Goal: Use online tool/utility: Utilize a website feature to perform a specific function

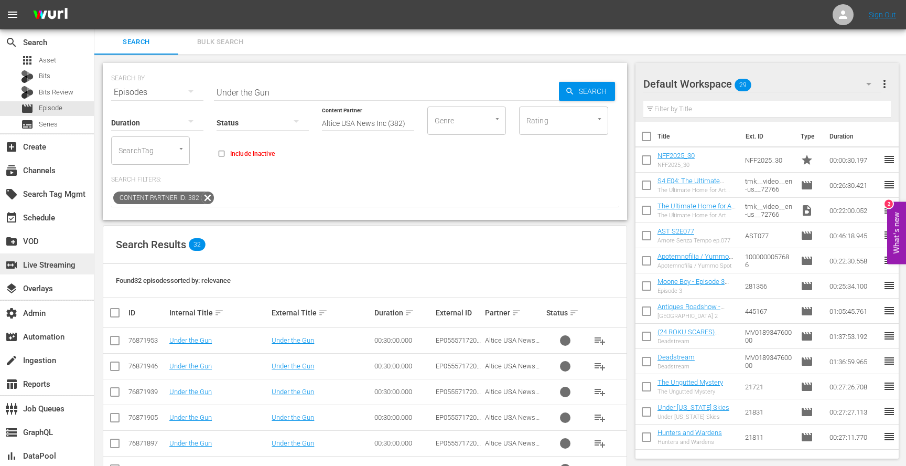
click at [56, 268] on div "switch_video Live Streaming" at bounding box center [29, 263] width 59 height 9
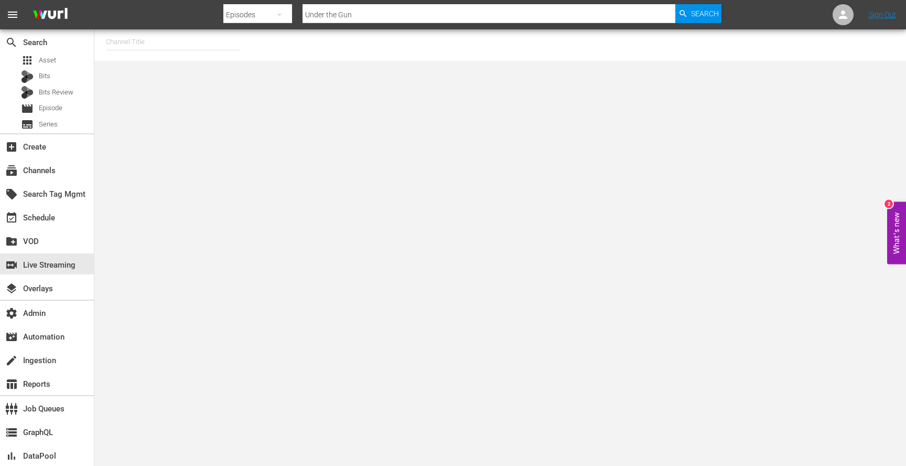
click at [202, 50] on input "text" at bounding box center [173, 41] width 134 height 25
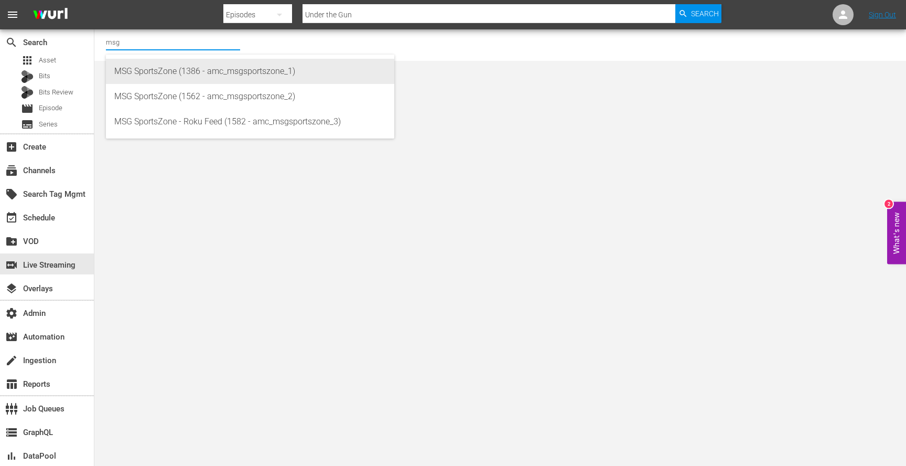
click at [206, 70] on div "MSG SportsZone (1386 - amc_msgsportszone_1)" at bounding box center [250, 71] width 272 height 25
type input "MSG SportsZone (1386 - amc_msgsportszone_1)"
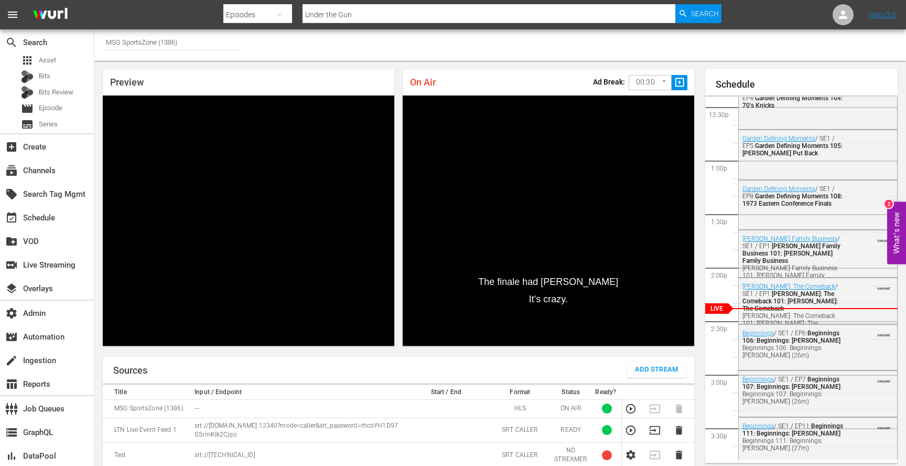
click at [169, 41] on input "MSG SportsZone (1386)" at bounding box center [173, 41] width 134 height 25
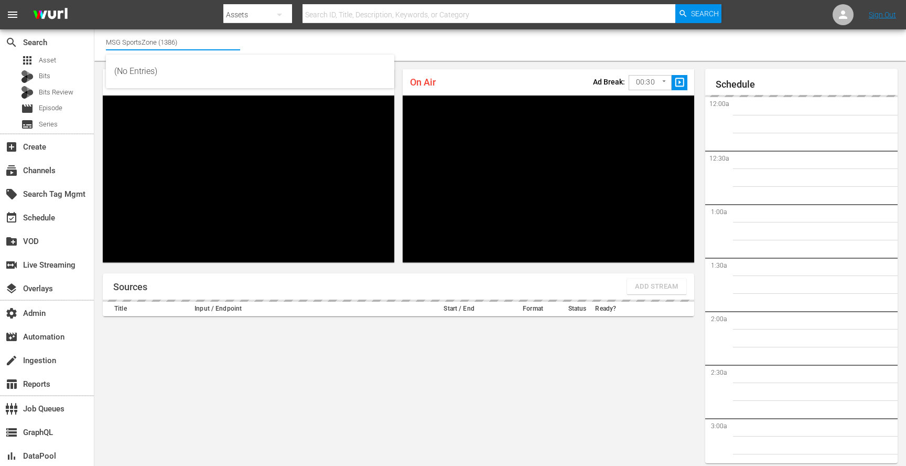
click at [123, 37] on input "MSG SportsZone (1386)" at bounding box center [173, 41] width 134 height 25
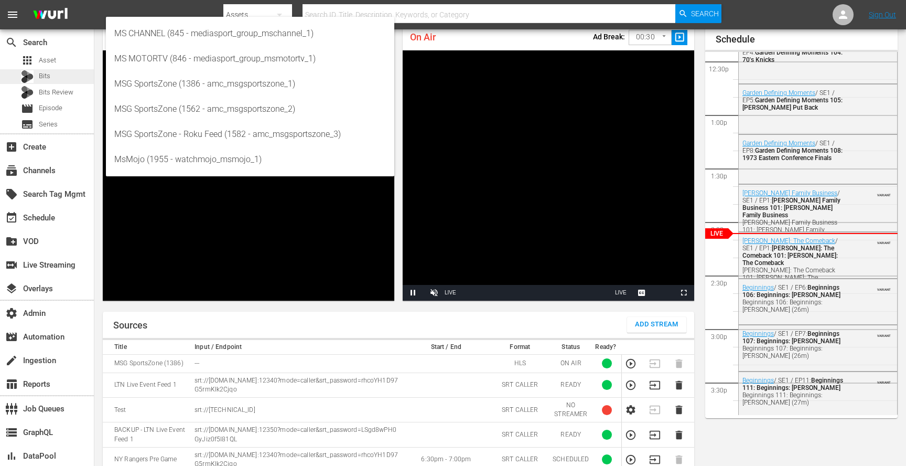
scroll to position [38, 0]
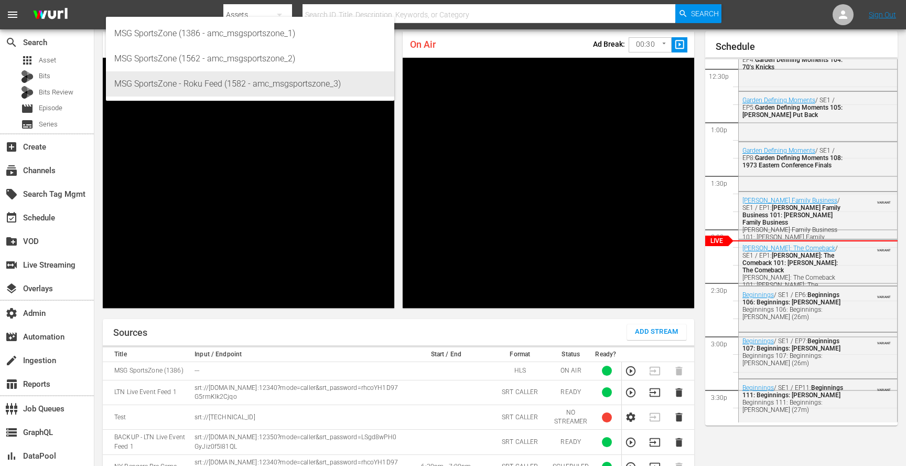
click at [158, 90] on div "MSG SportsZone - Roku Feed (1582 - amc_msgsportszone_3)" at bounding box center [250, 83] width 272 height 25
type input "MSG SportsZone - Roku Feed (1582 - amc_msgsportszone_3)"
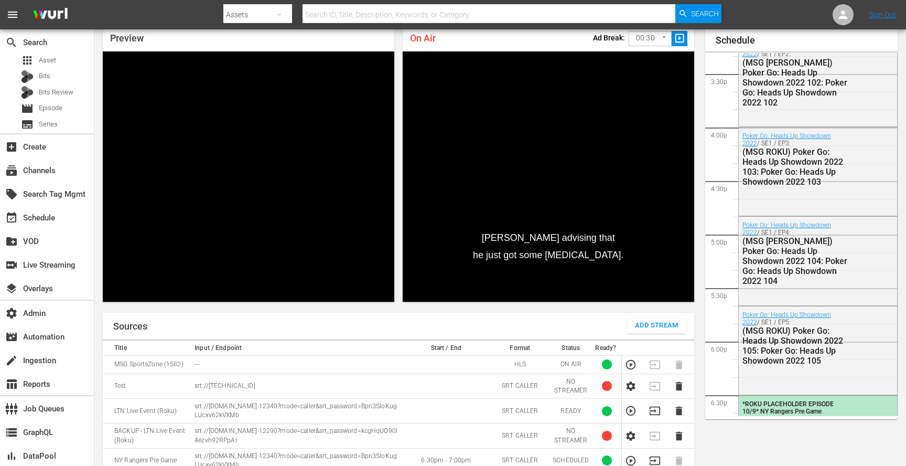
scroll to position [1641, 0]
